Goal: Information Seeking & Learning: Learn about a topic

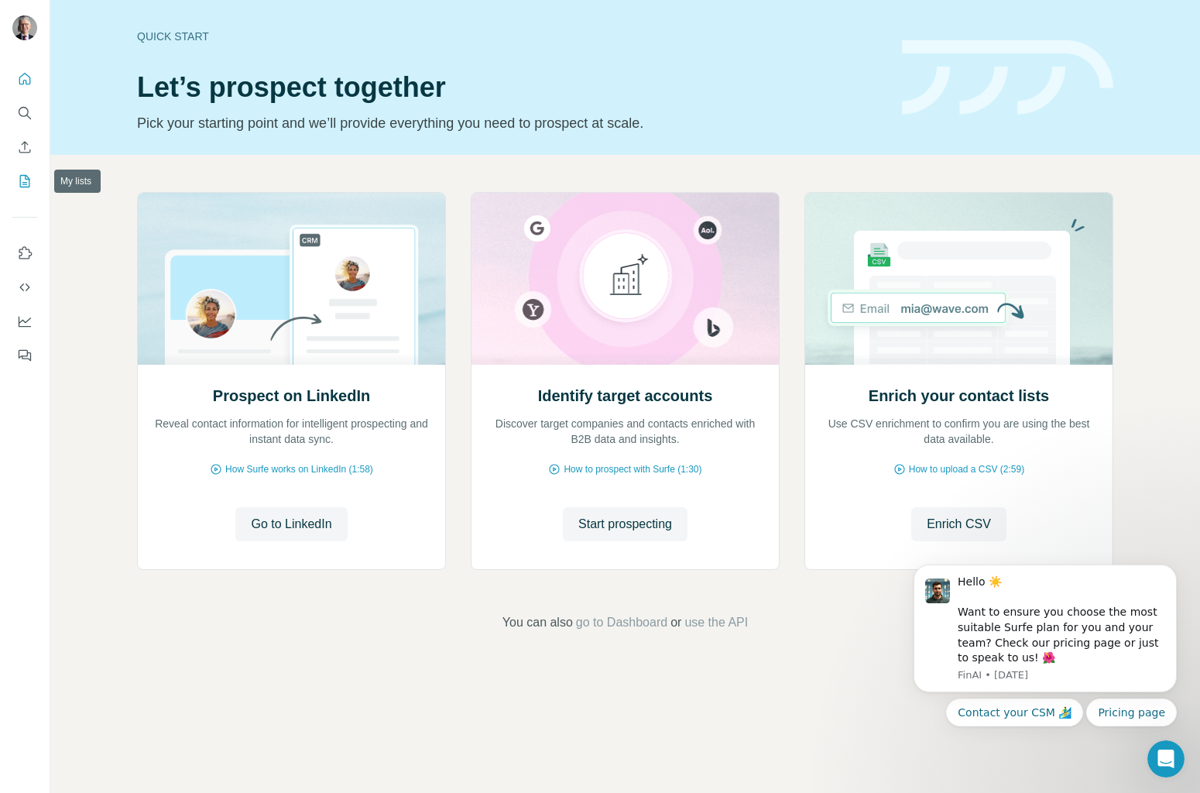
drag, startPoint x: 27, startPoint y: 150, endPoint x: 29, endPoint y: 182, distance: 31.8
click at [29, 187] on nav at bounding box center [24, 130] width 25 height 130
click at [24, 180] on icon "My lists" at bounding box center [24, 180] width 15 height 15
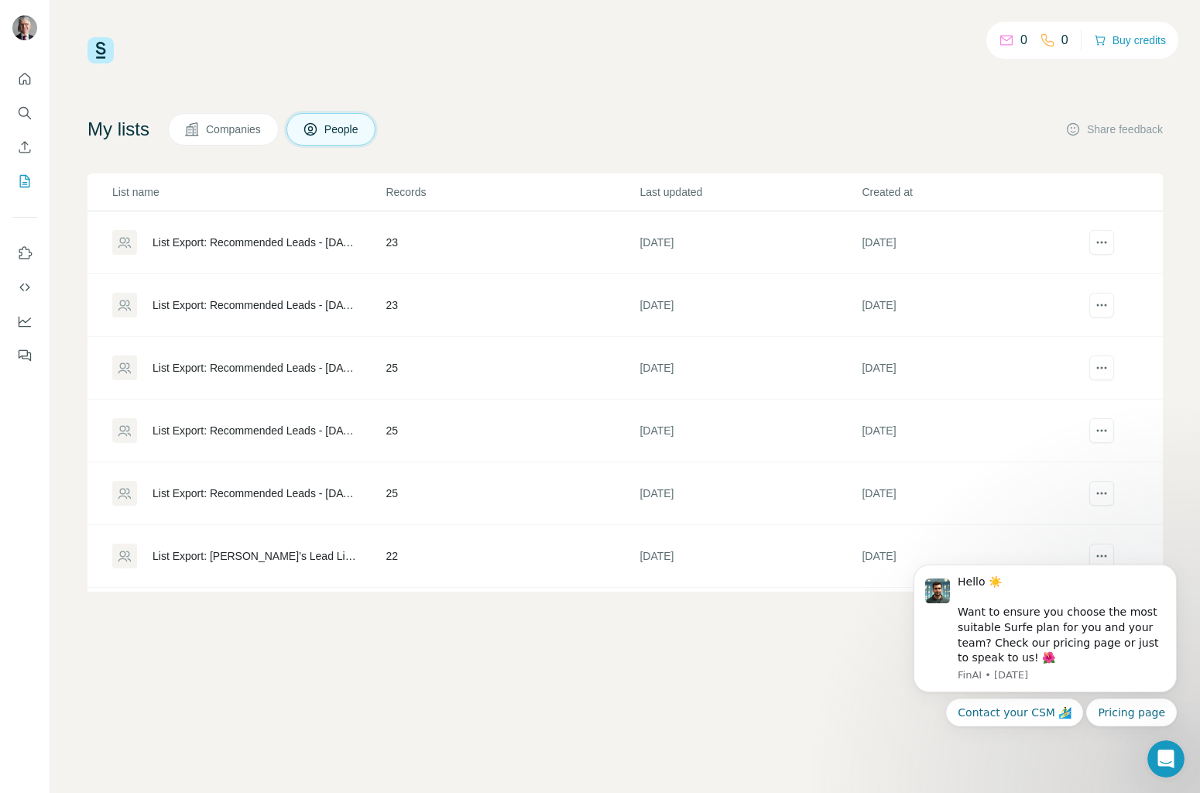
click at [814, 134] on div "My lists Companies People Share feedback" at bounding box center [626, 129] width 1076 height 33
drag, startPoint x: 22, startPoint y: 134, endPoint x: 91, endPoint y: 93, distance: 80.9
click at [94, 94] on div "0 0 Buy credits My lists Companies People Share feedback List name Records Last…" at bounding box center [600, 396] width 1200 height 793
click at [248, 130] on span "Companies" at bounding box center [234, 129] width 57 height 15
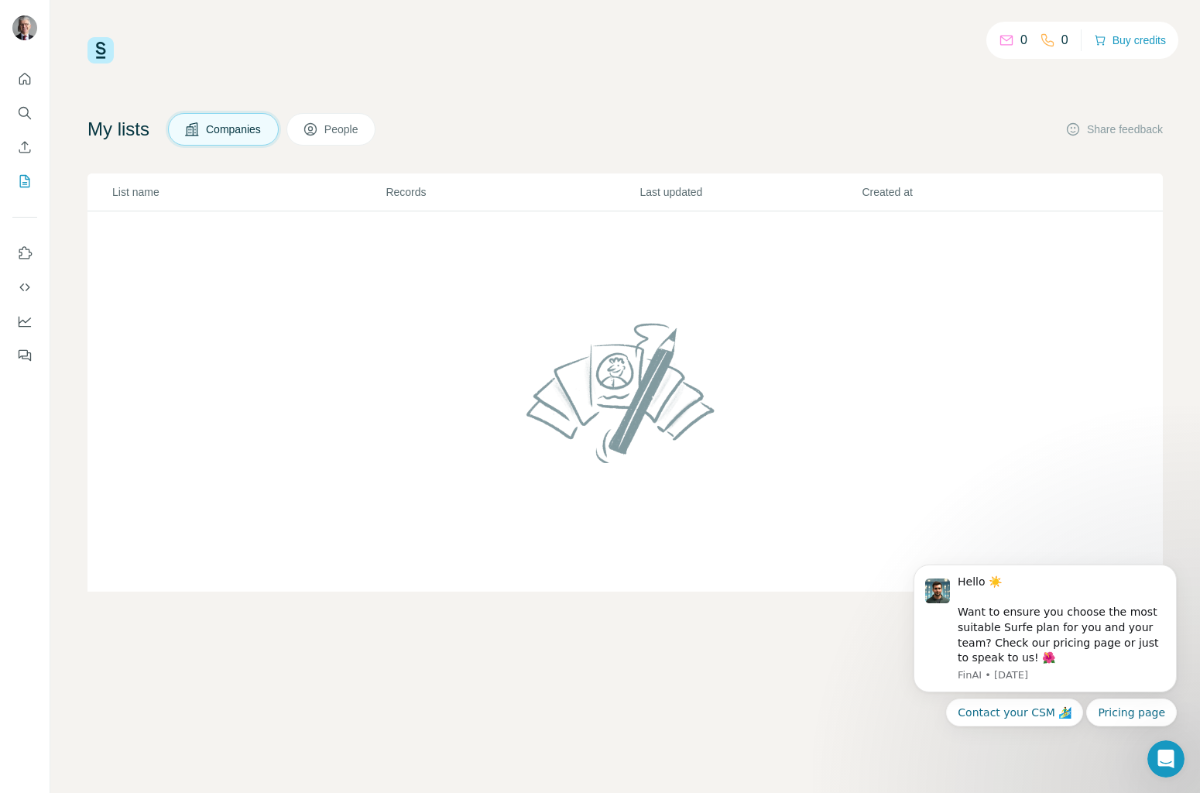
click at [342, 131] on span "People" at bounding box center [342, 129] width 36 height 15
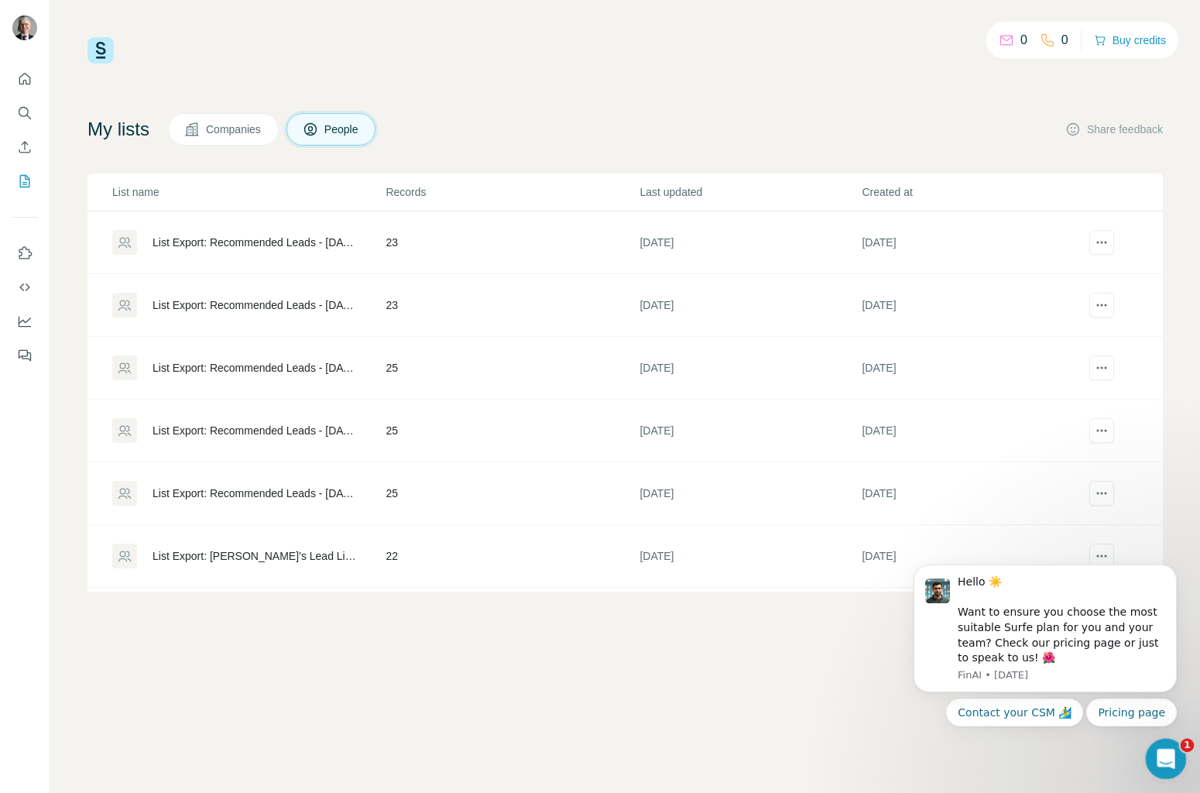
click at [1169, 758] on icon "Open Intercom Messenger" at bounding box center [1165, 757] width 26 height 26
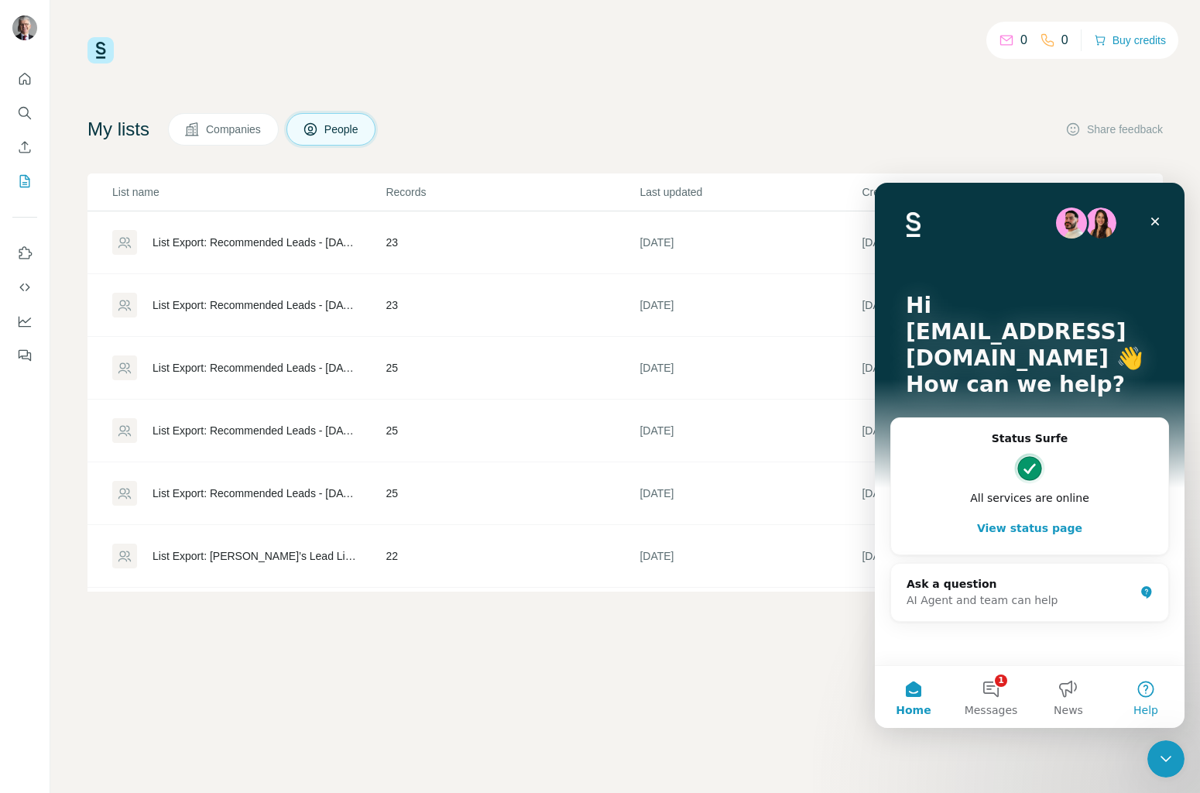
click at [1149, 688] on button "Help" at bounding box center [1145, 697] width 77 height 62
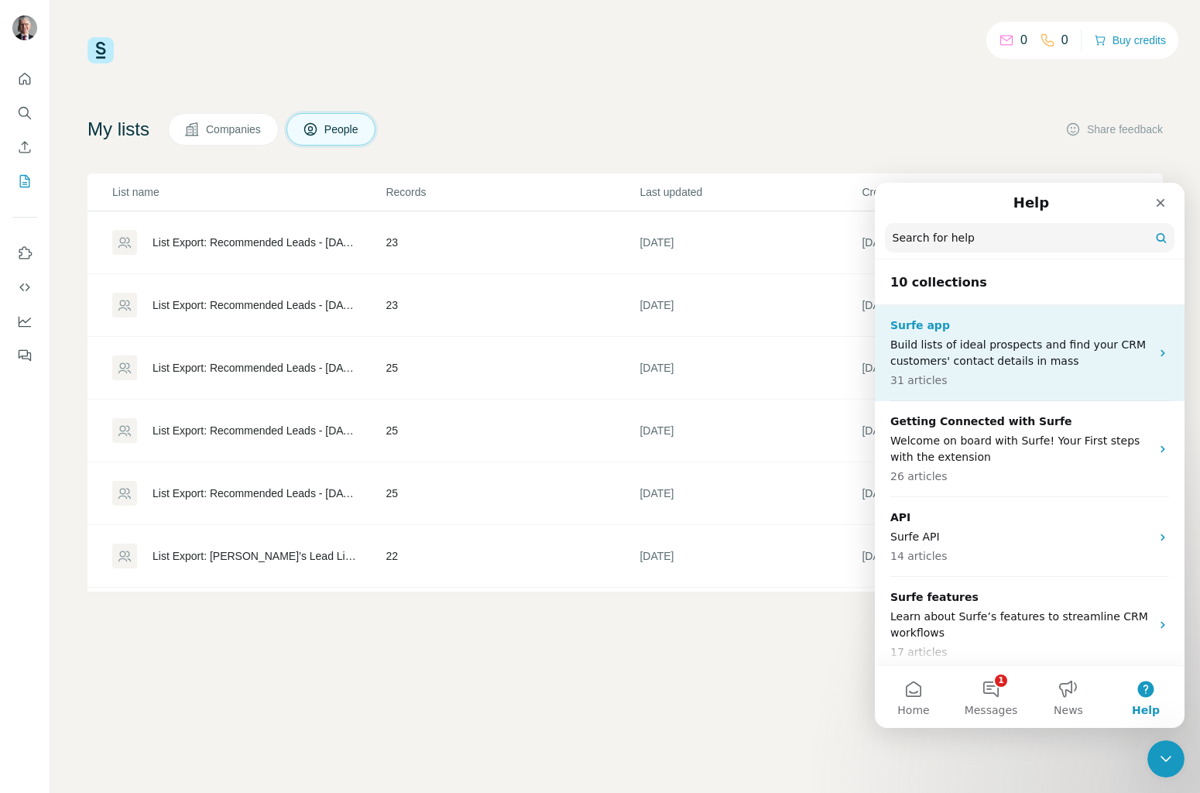
click at [968, 350] on p "Build lists of ideal prospects and find your CRM customers' contact details in …" at bounding box center [1021, 353] width 260 height 33
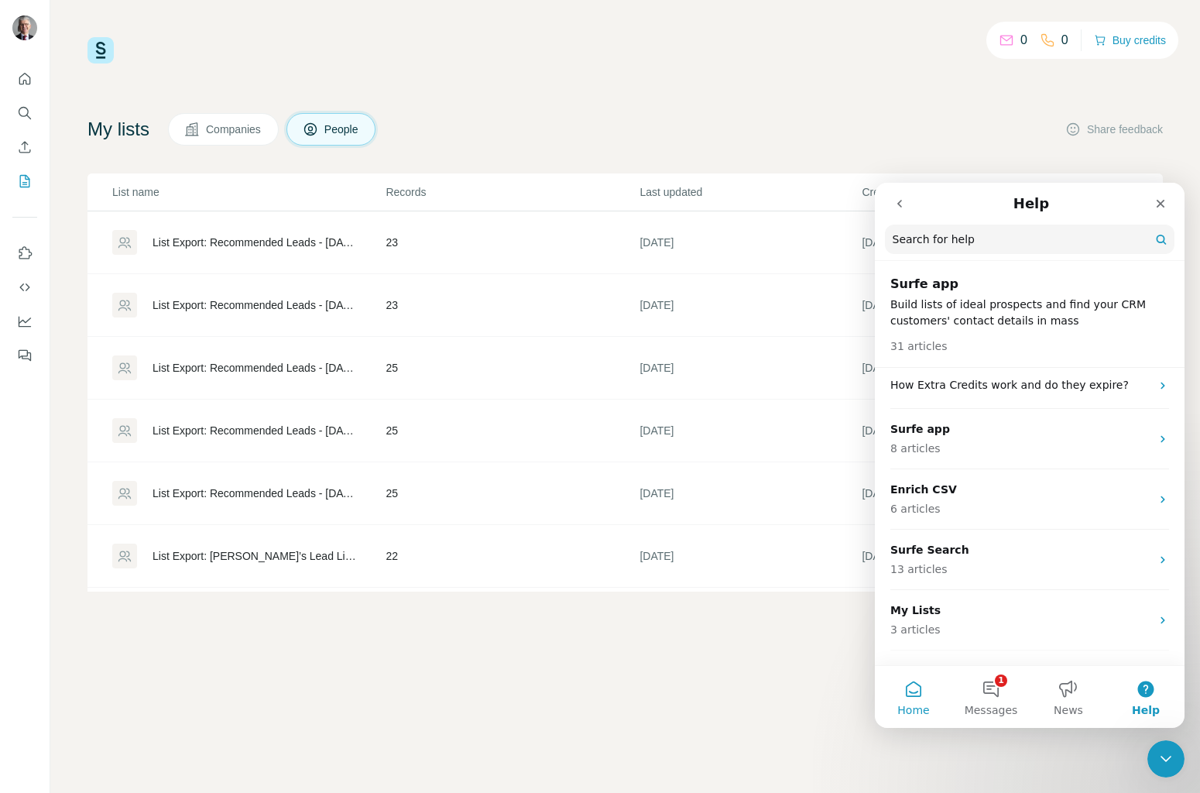
click at [917, 692] on button "Home" at bounding box center [913, 697] width 77 height 62
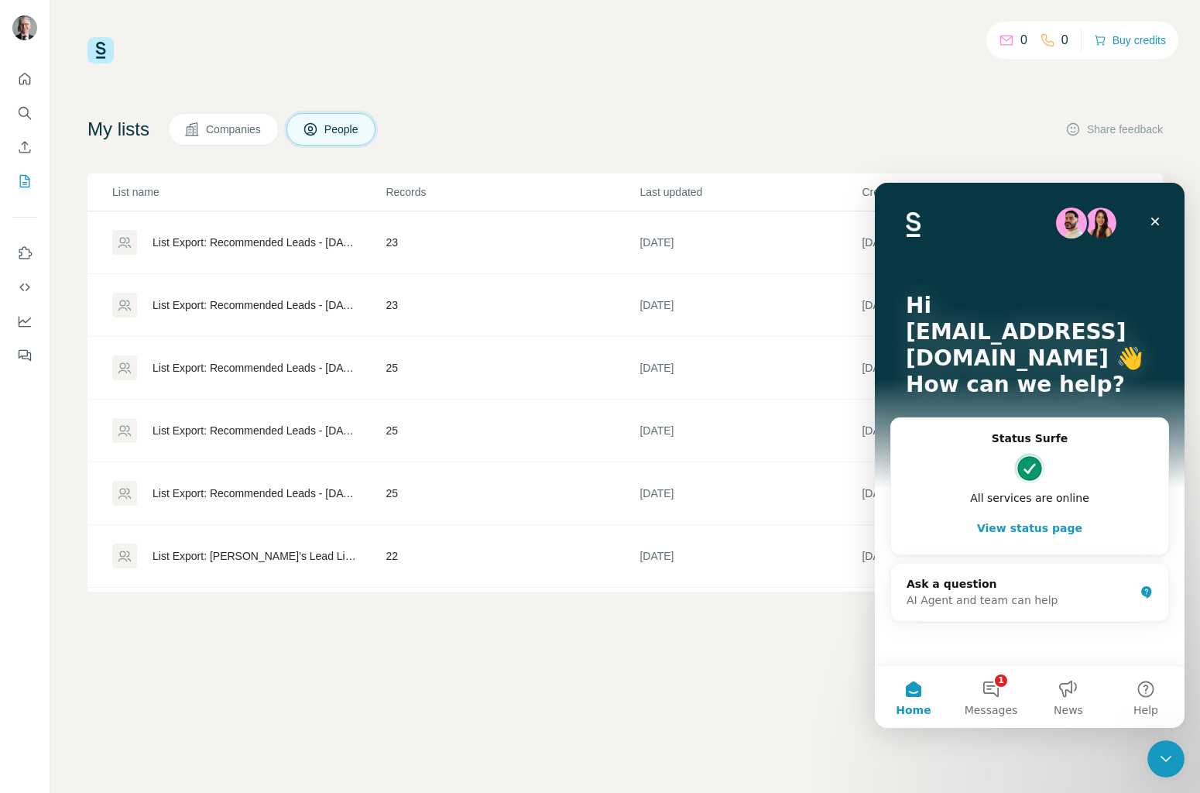
click at [1028, 513] on button "View status page" at bounding box center [1030, 528] width 246 height 31
